Goal: Task Accomplishment & Management: Use online tool/utility

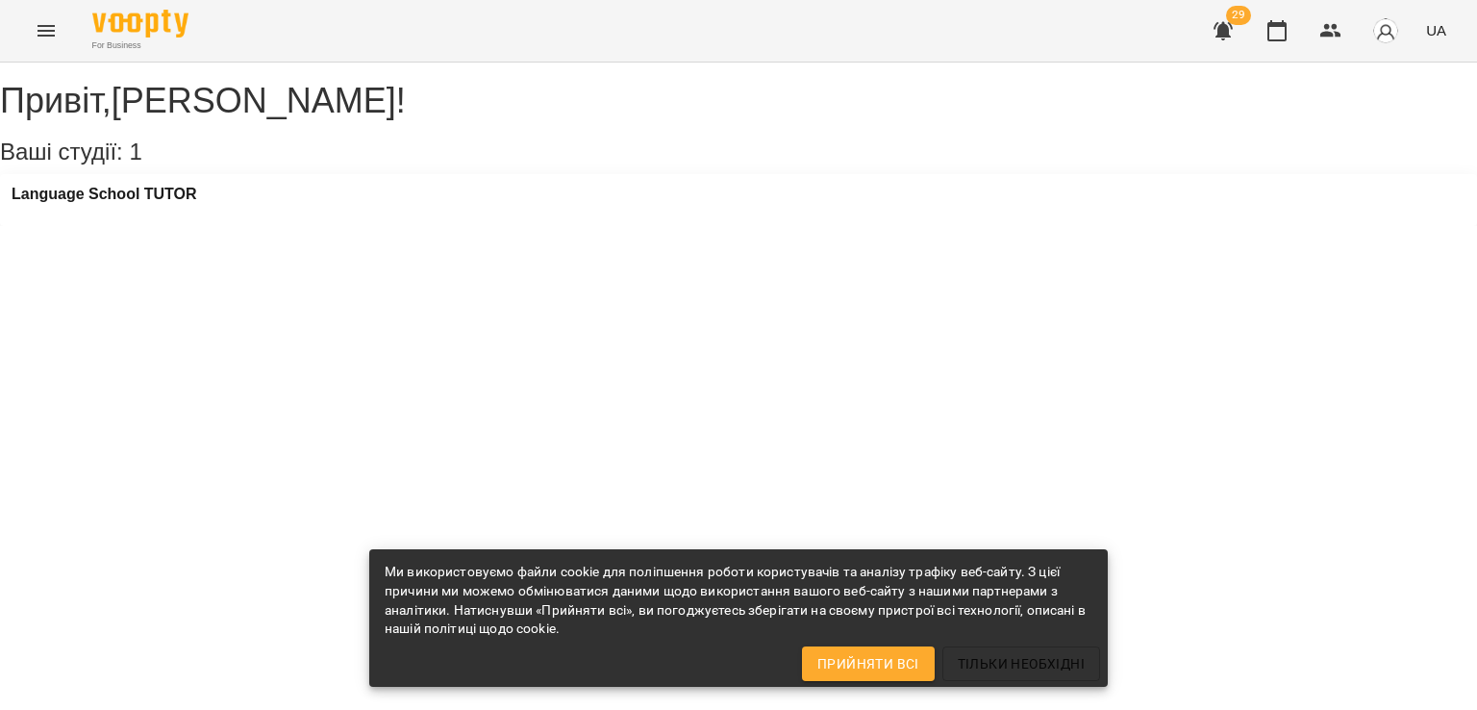
click at [37, 22] on icon "Menu" at bounding box center [46, 30] width 23 height 23
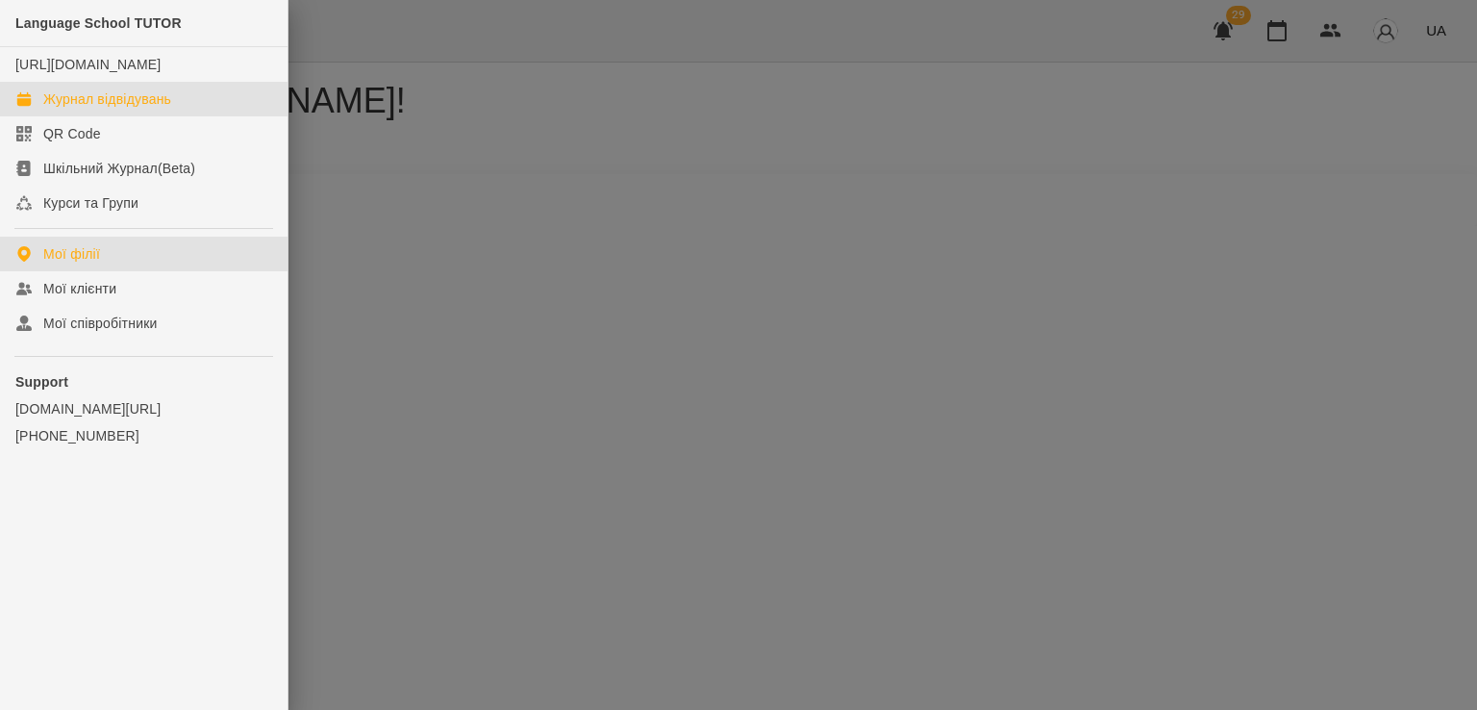
click at [54, 93] on div "Журнал відвідувань" at bounding box center [107, 98] width 128 height 19
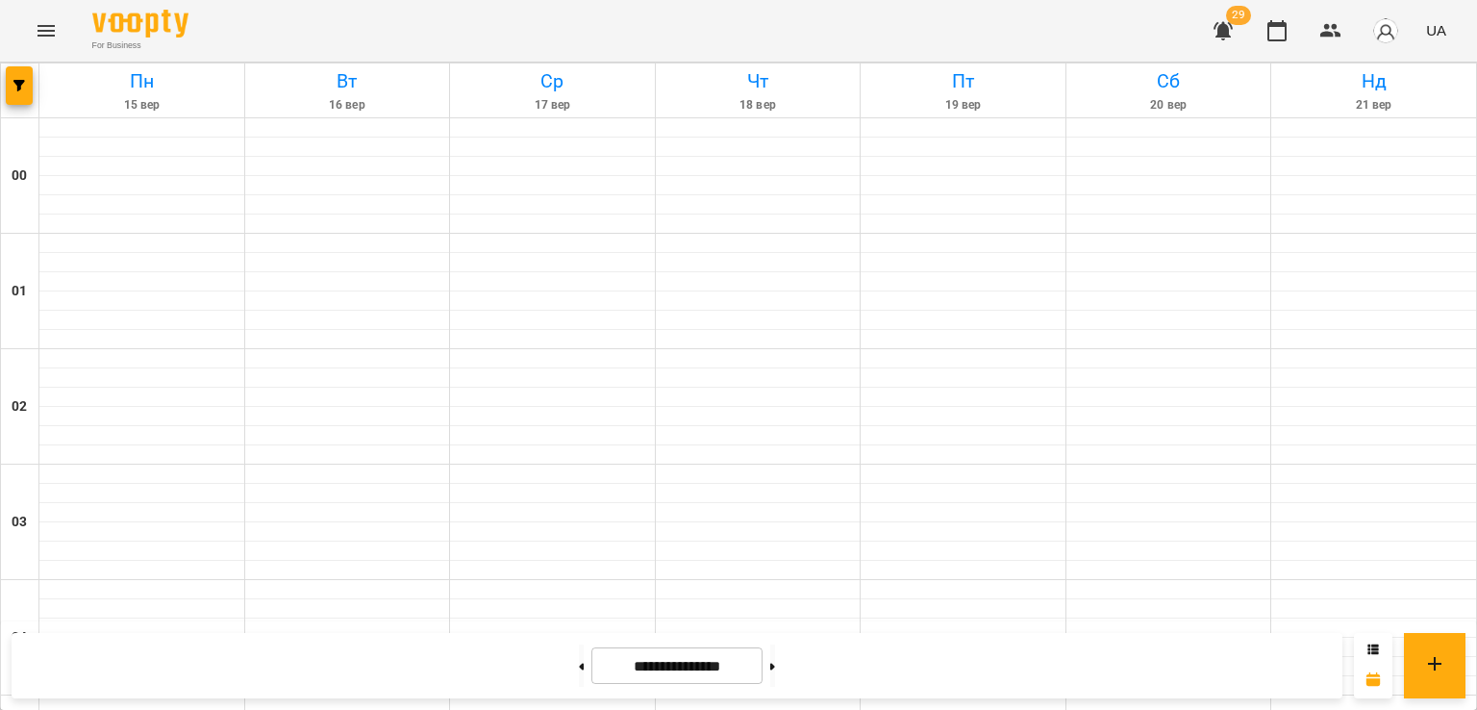
scroll to position [2149, 0]
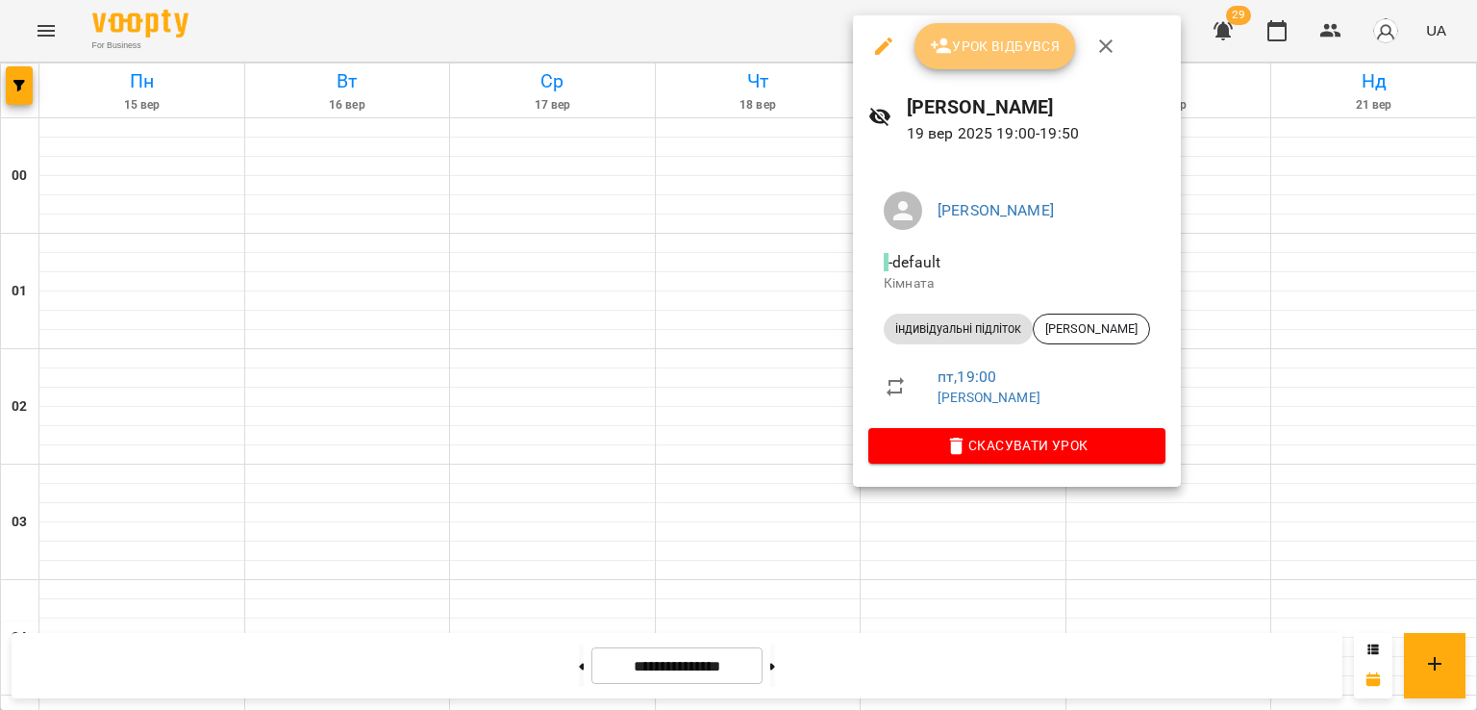
click at [990, 38] on span "Урок відбувся" at bounding box center [995, 46] width 131 height 23
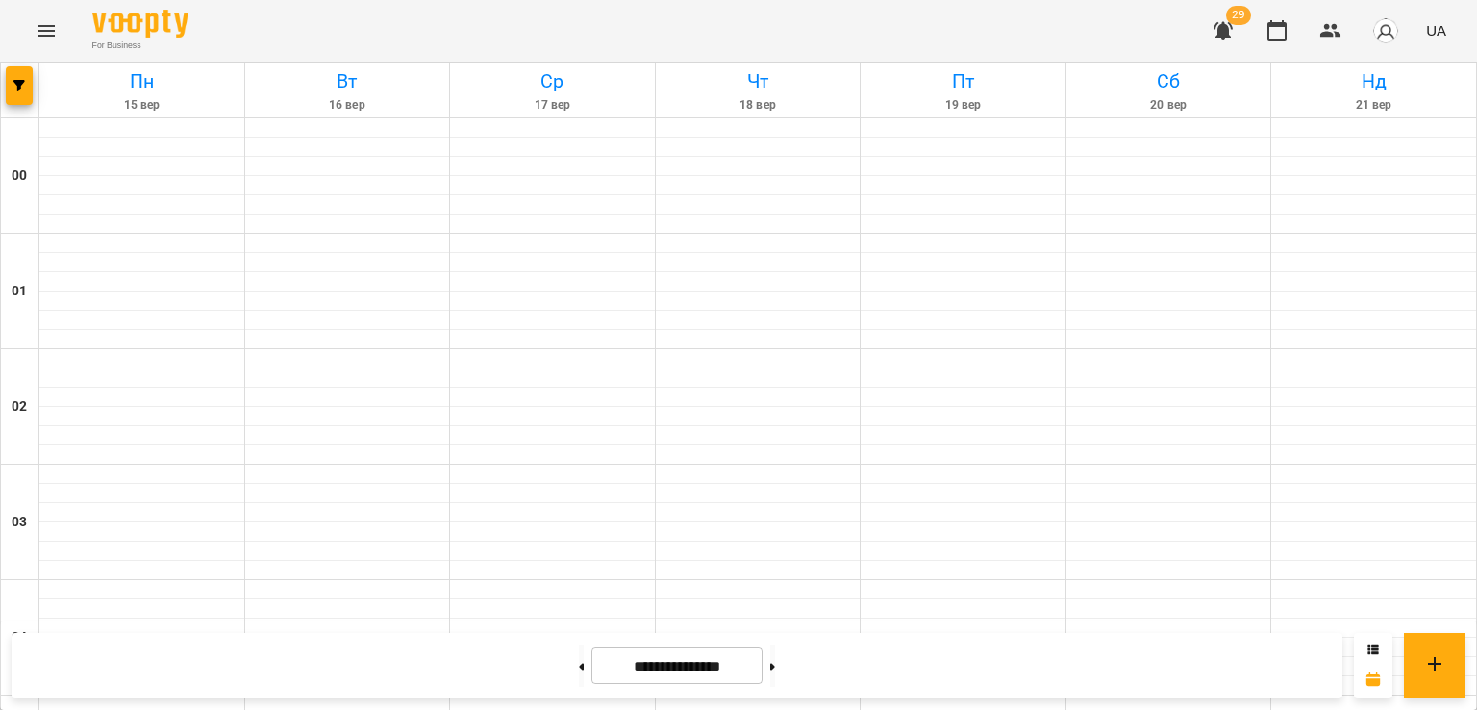
scroll to position [2149, 0]
